Goal: Task Accomplishment & Management: Use online tool/utility

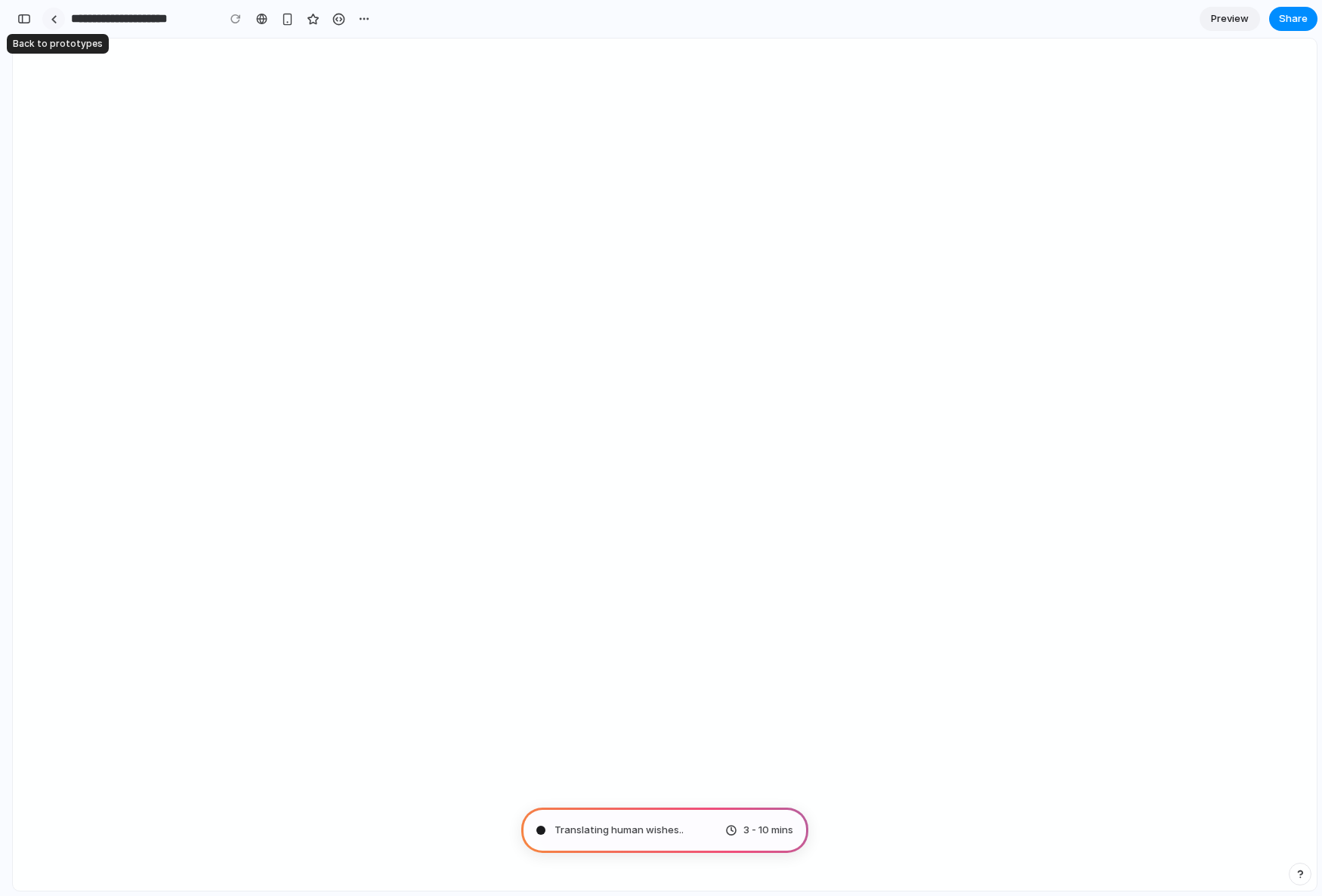
click at [57, 20] on link at bounding box center [54, 18] width 22 height 22
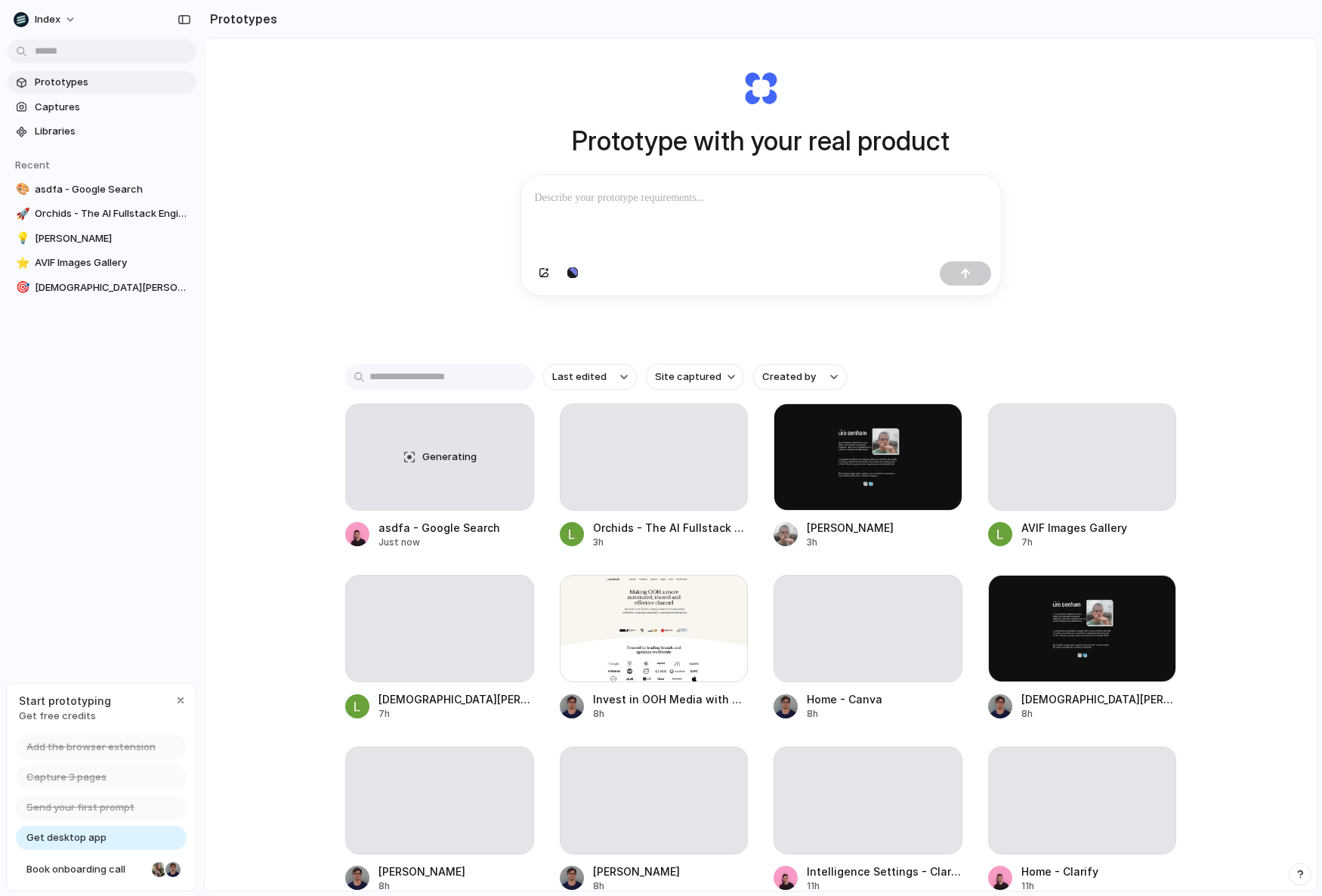
scroll to position [50, 0]
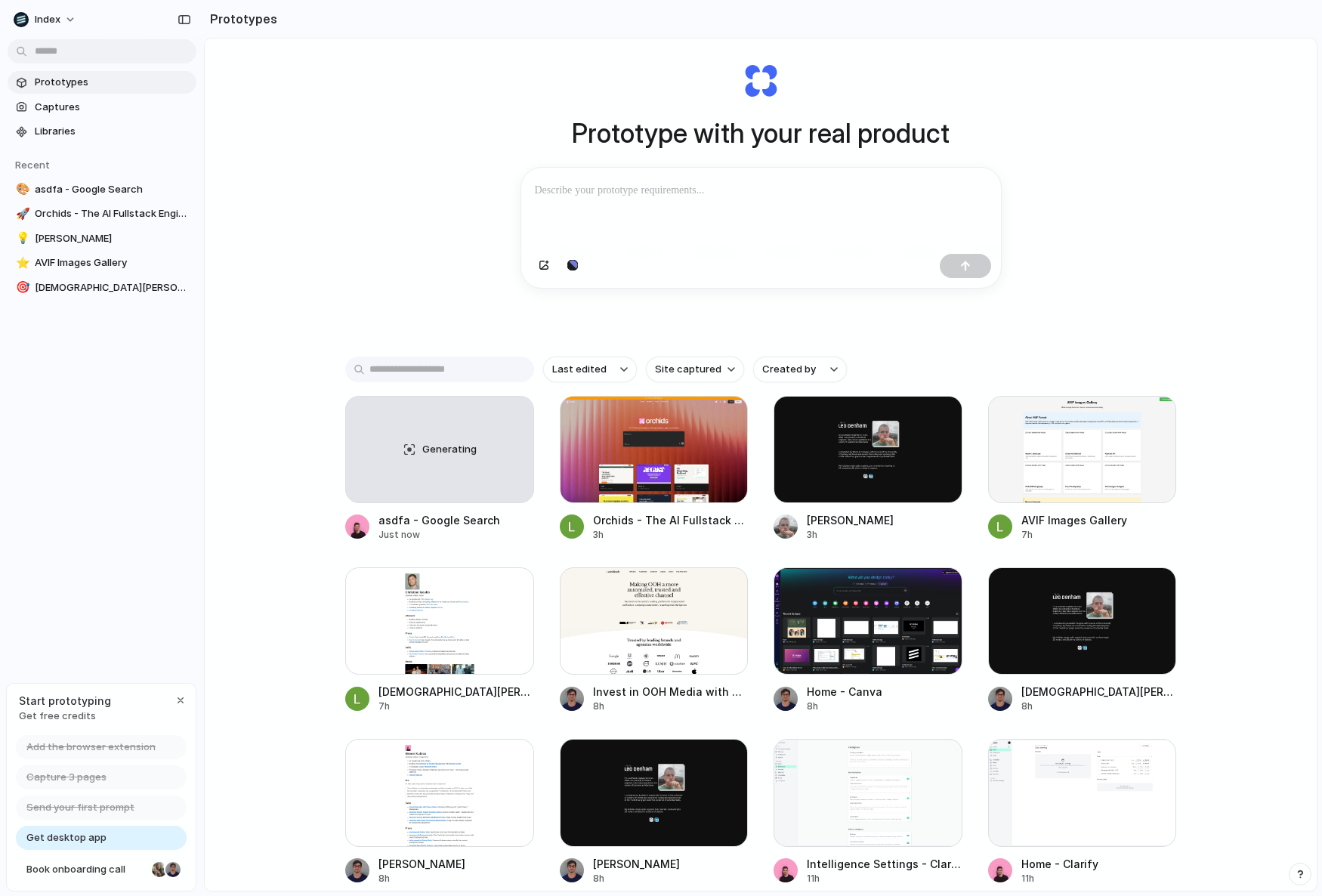
click at [329, 235] on div "Prototype with your real product Clone web app Clone screenshot Start from exis…" at bounding box center [761, 454] width 1112 height 932
click at [630, 464] on div at bounding box center [654, 449] width 189 height 107
